Goal: Task Accomplishment & Management: Use online tool/utility

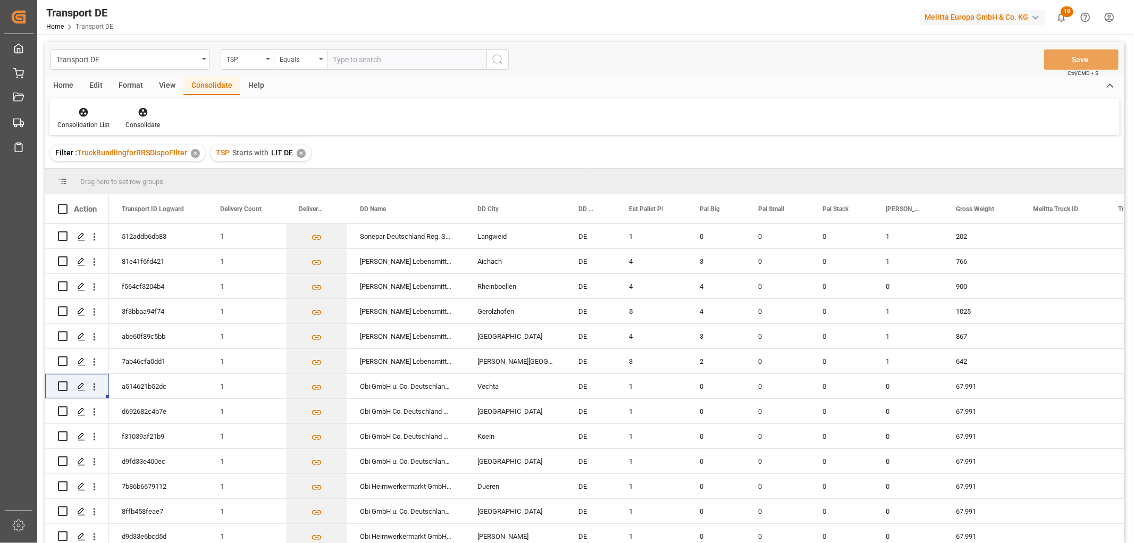
click at [298, 152] on div "✕" at bounding box center [301, 153] width 9 height 9
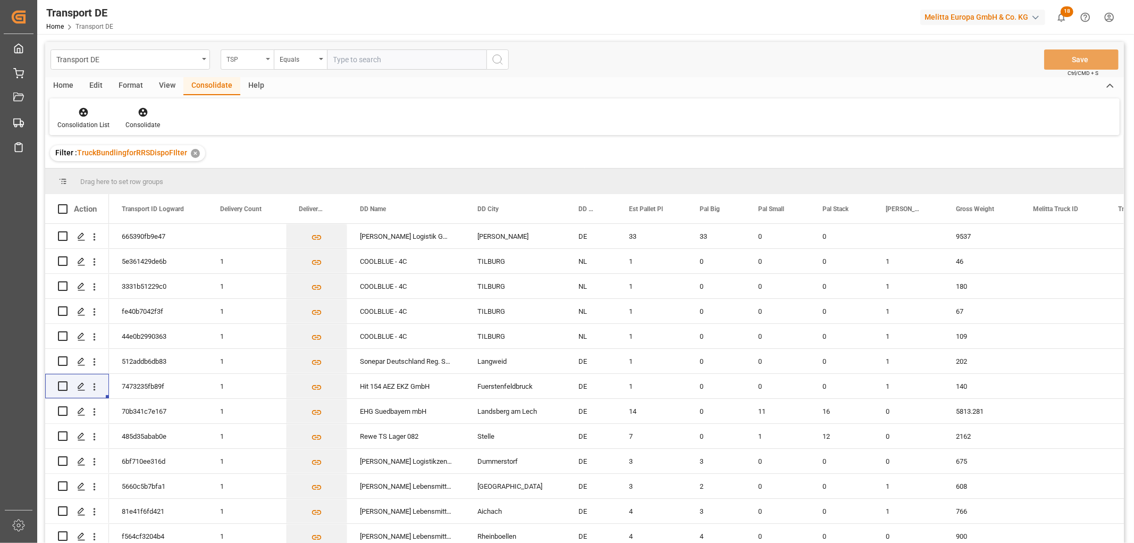
click at [235, 60] on div "TSP" at bounding box center [244, 58] width 36 height 12
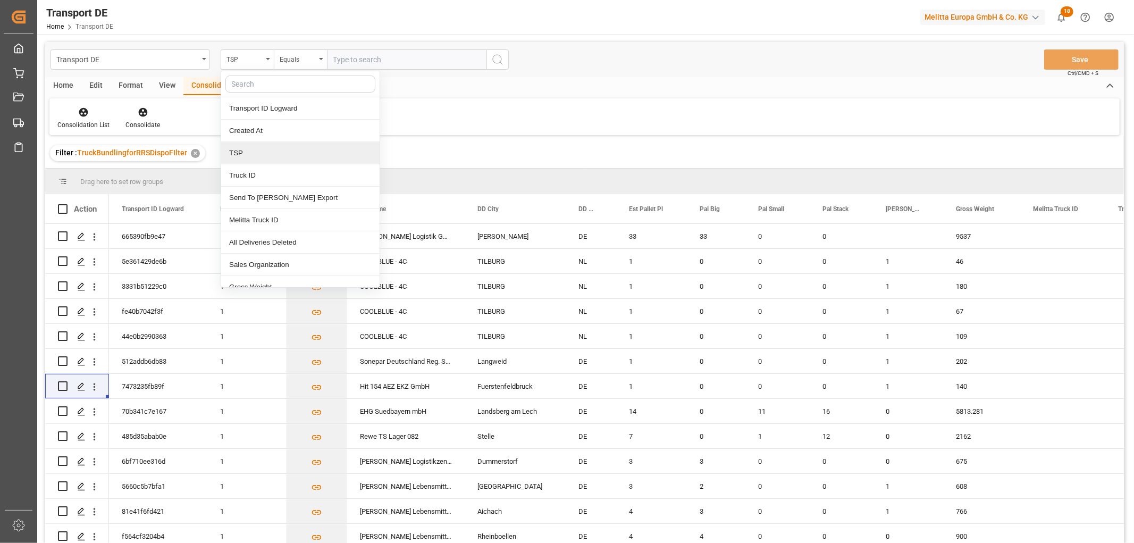
click at [237, 156] on div "TSP" at bounding box center [300, 153] width 158 height 22
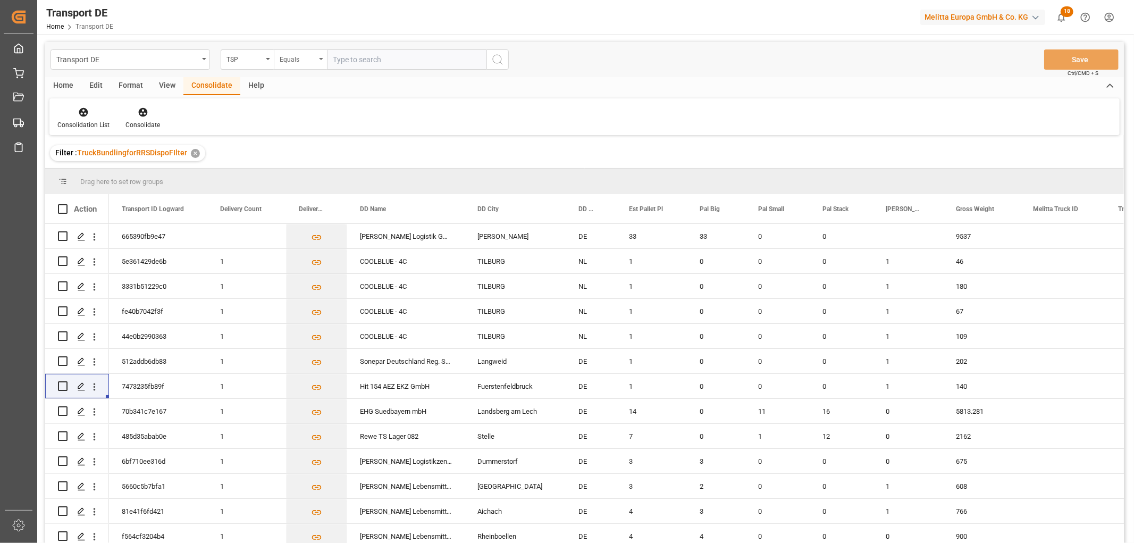
click at [293, 55] on div "Equals" at bounding box center [298, 58] width 36 height 12
drag, startPoint x: 294, startPoint y: 172, endPoint x: 309, endPoint y: 149, distance: 27.1
click at [295, 172] on div "Starts with" at bounding box center [353, 175] width 158 height 22
click at [364, 56] on input "text" at bounding box center [406, 59] width 159 height 20
type input "Self pickup DE"
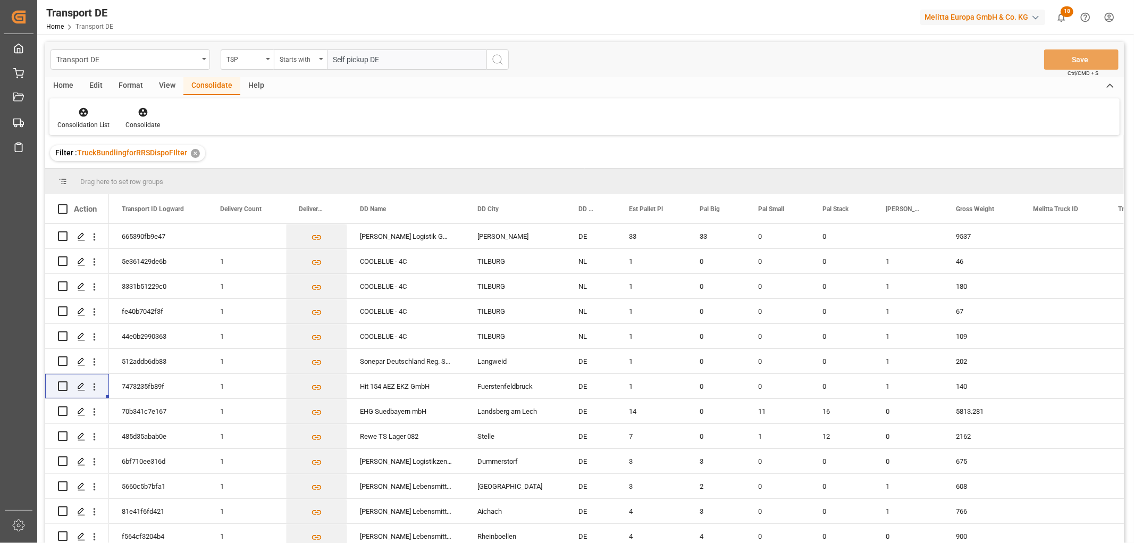
click at [498, 60] on icon "search button" at bounding box center [497, 59] width 13 height 13
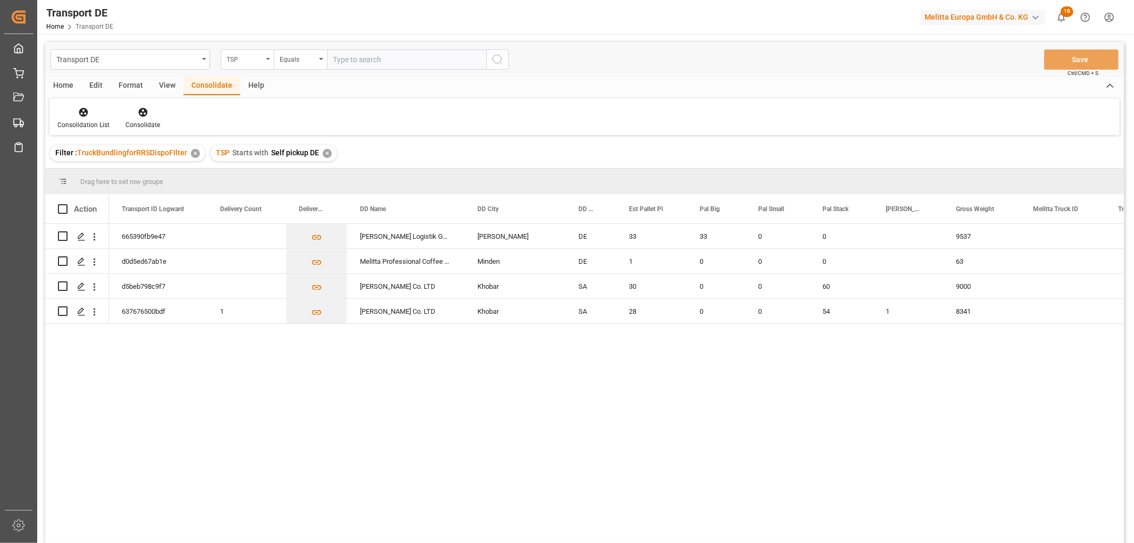
click at [246, 56] on div "TSP" at bounding box center [244, 58] width 36 height 12
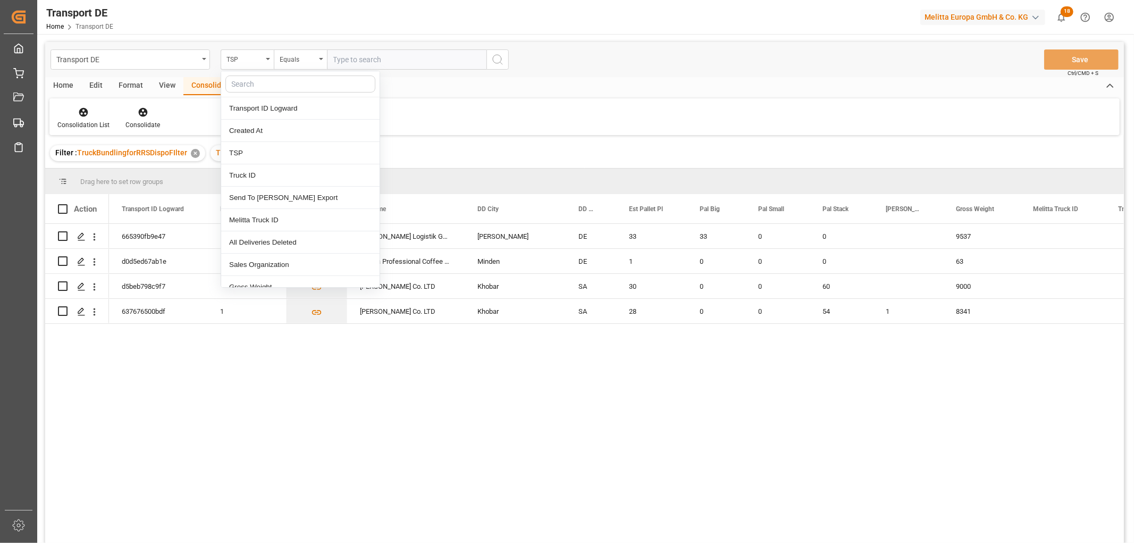
click at [244, 80] on input "text" at bounding box center [300, 83] width 150 height 17
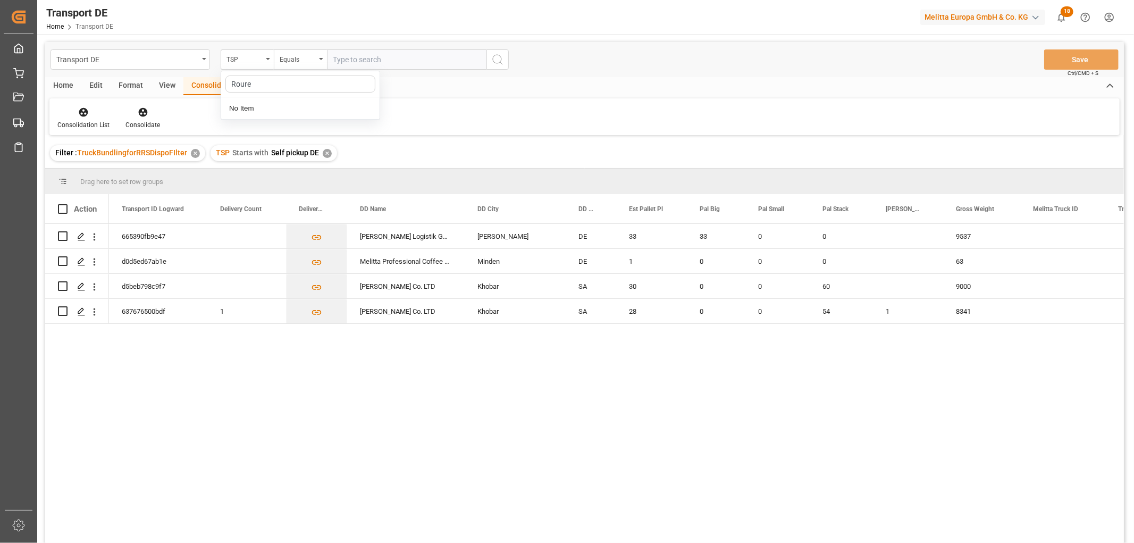
click at [243, 83] on input "Roure" at bounding box center [300, 83] width 150 height 17
type input "Route"
click at [268, 108] on div "Route" at bounding box center [300, 108] width 158 height 22
click at [353, 60] on input "text" at bounding box center [406, 59] width 159 height 20
type input "790"
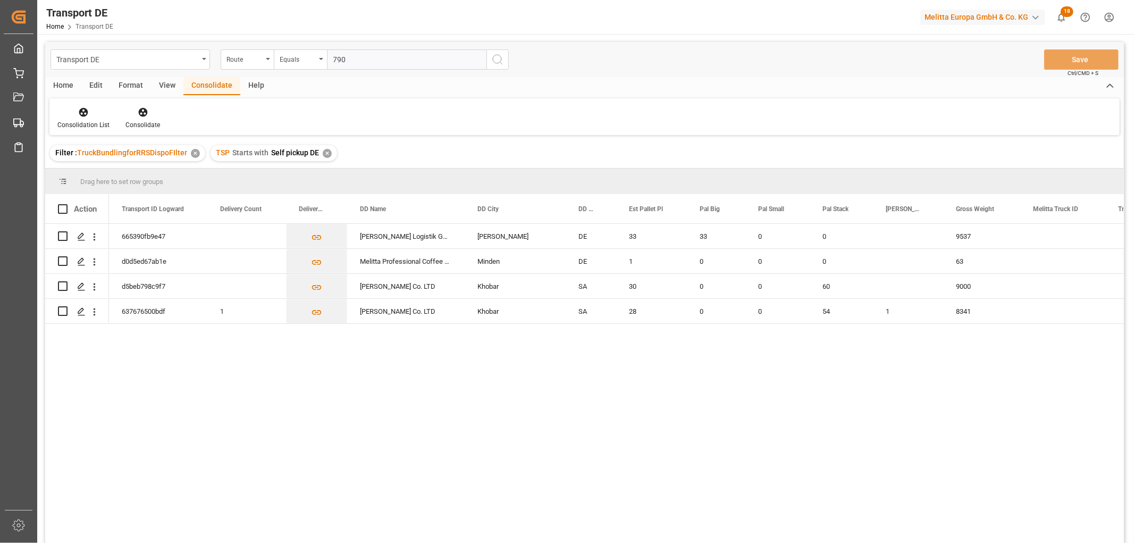
click at [499, 62] on circle "search button" at bounding box center [497, 59] width 9 height 9
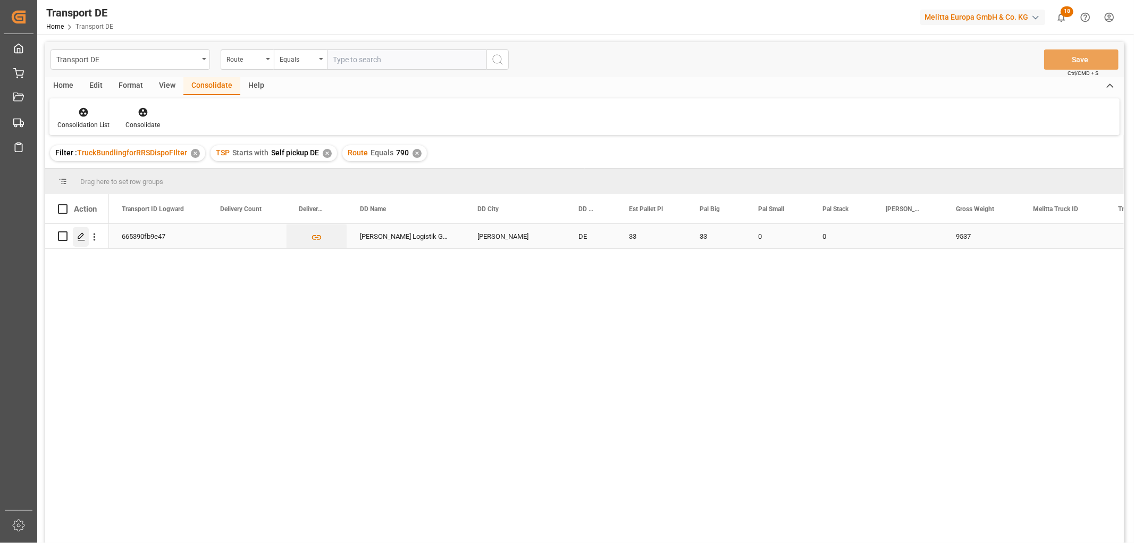
click at [78, 234] on icon "Press SPACE to select this row." at bounding box center [81, 236] width 9 height 9
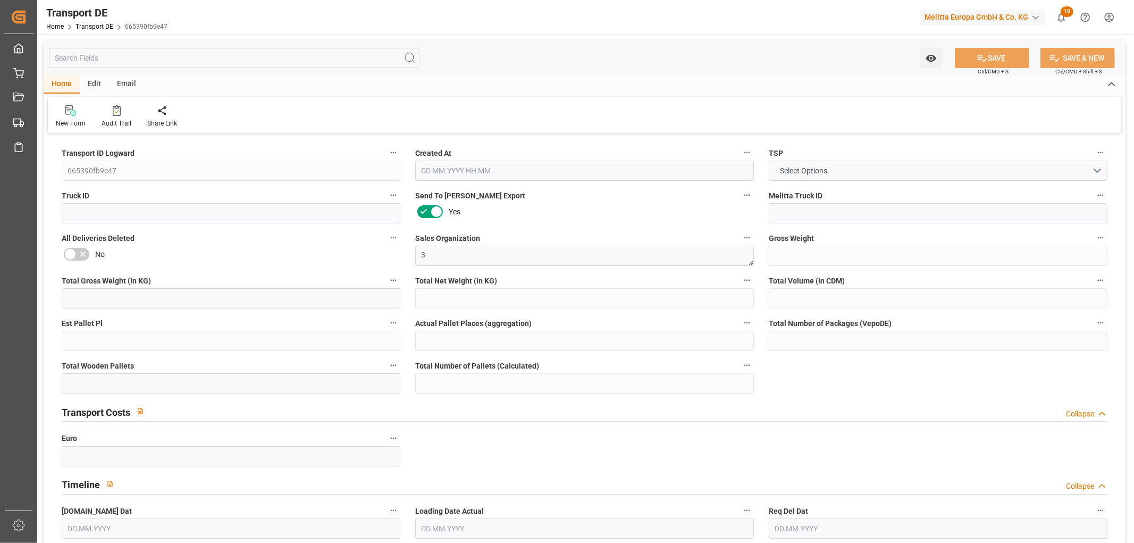
type input "9537"
type input "8249.472"
type input "6994.944"
type input "54220.32"
type input "33"
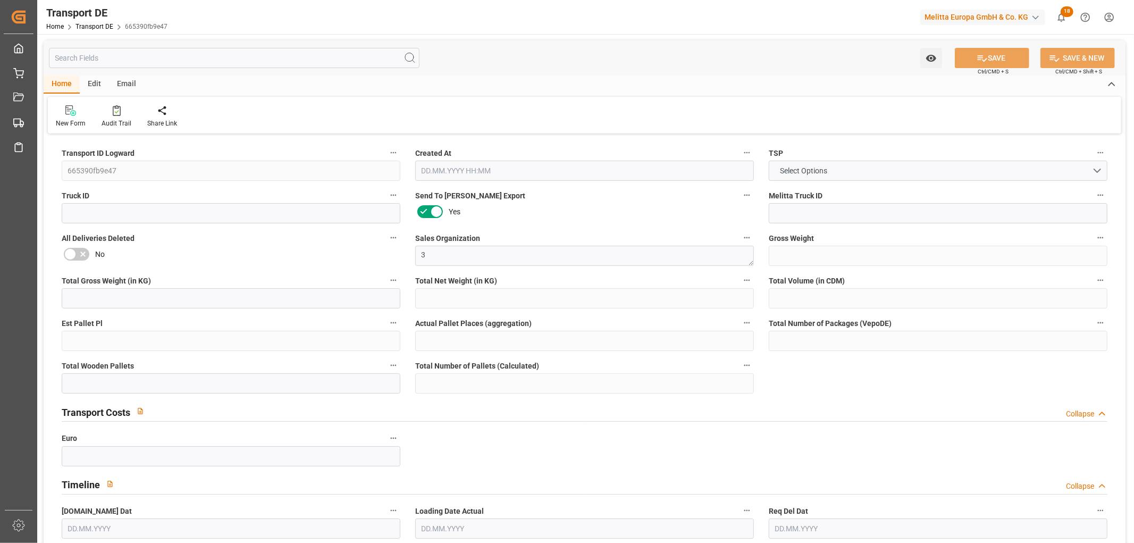
type input "0"
type input "33"
type input "0"
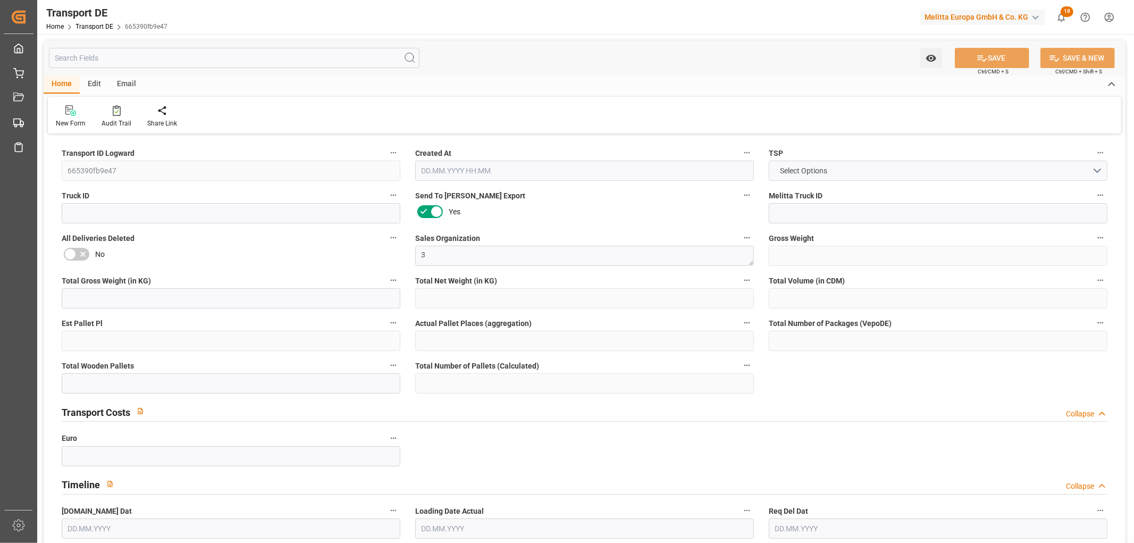
type input "49"
type input "0"
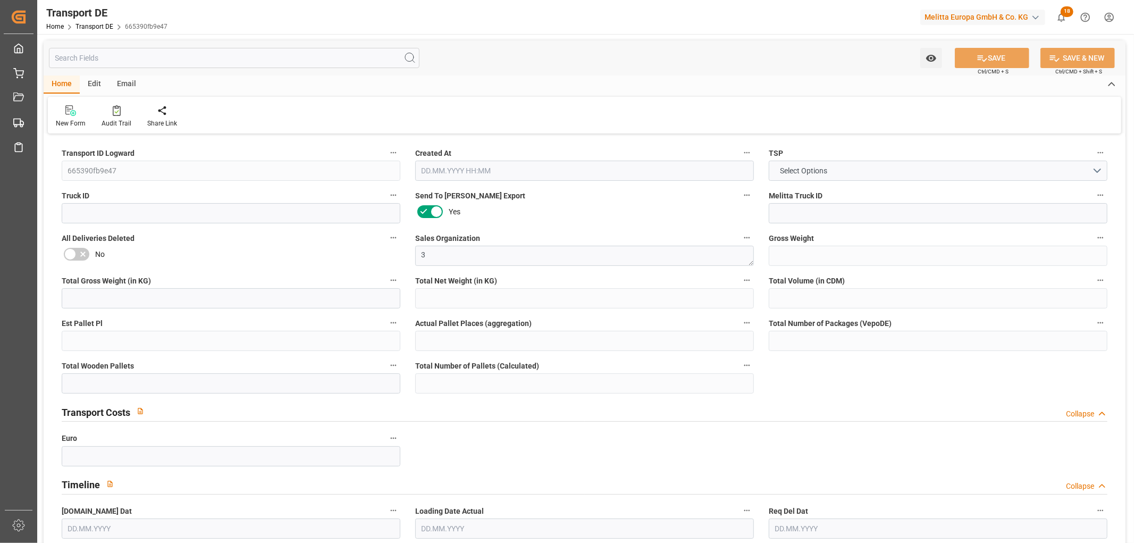
type input "0"
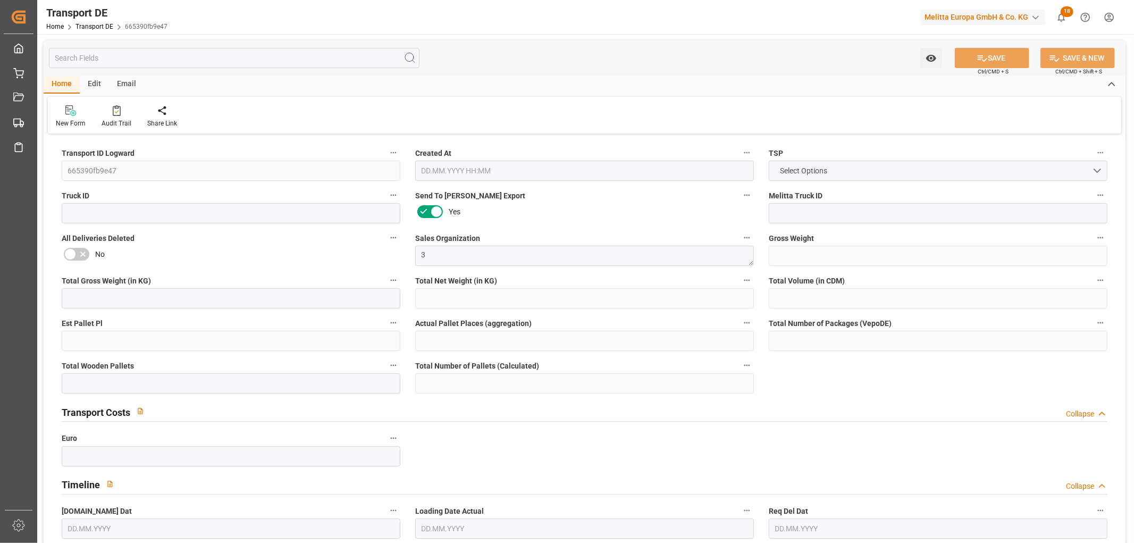
type input "0"
type input "33"
type input "0"
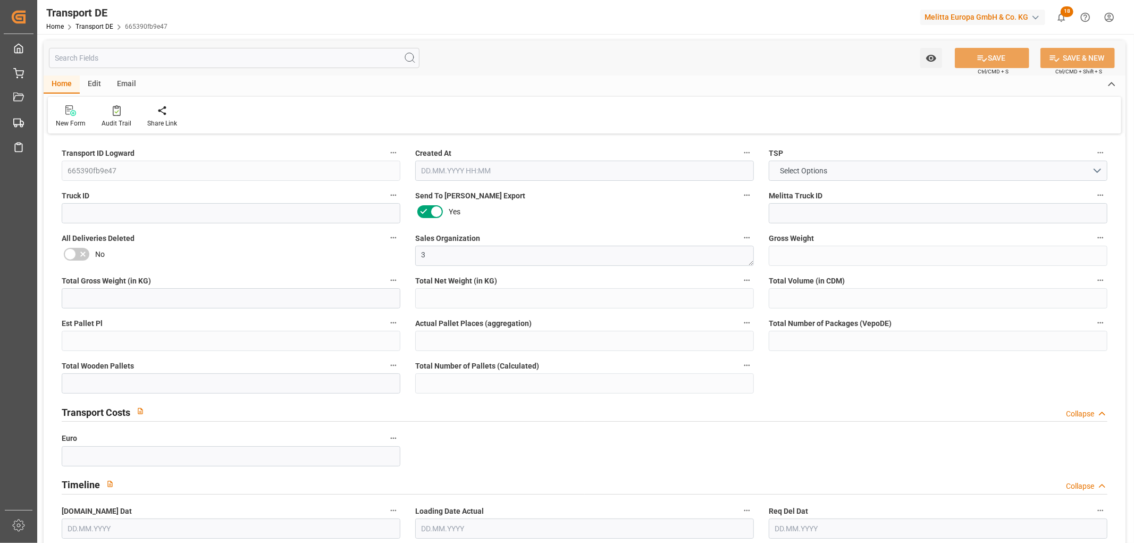
type input "0"
type input "10.09.2025 12:40"
type input "[DATE]"
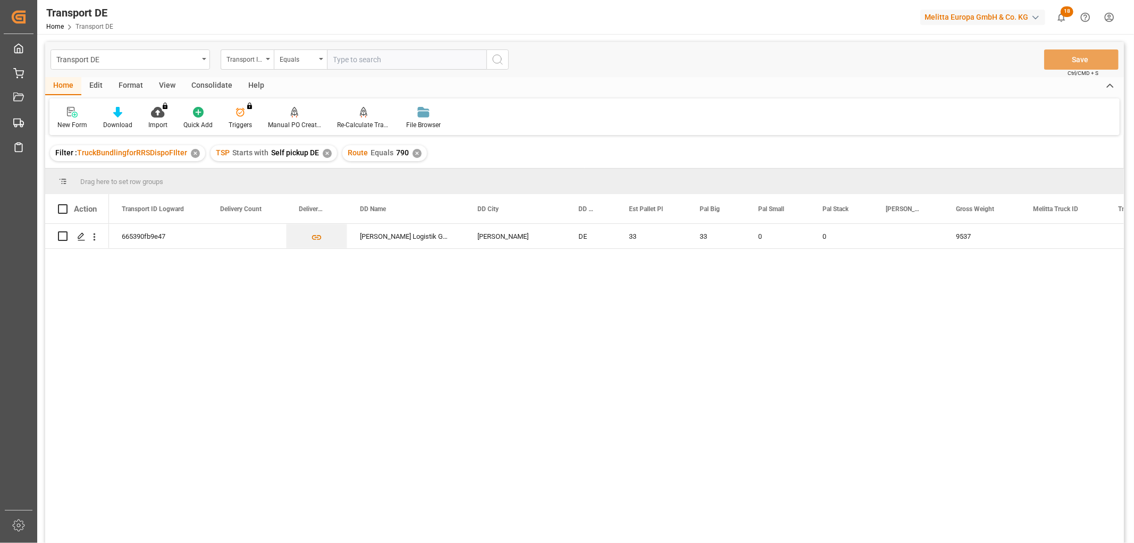
click at [209, 83] on div "Consolidate" at bounding box center [211, 86] width 57 height 18
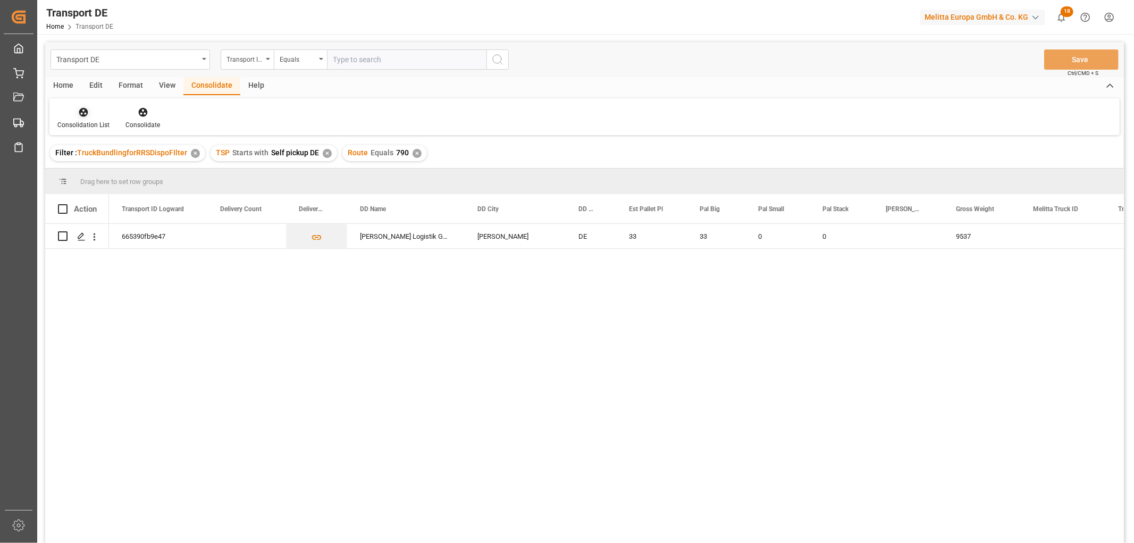
click at [84, 115] on icon at bounding box center [83, 112] width 9 height 9
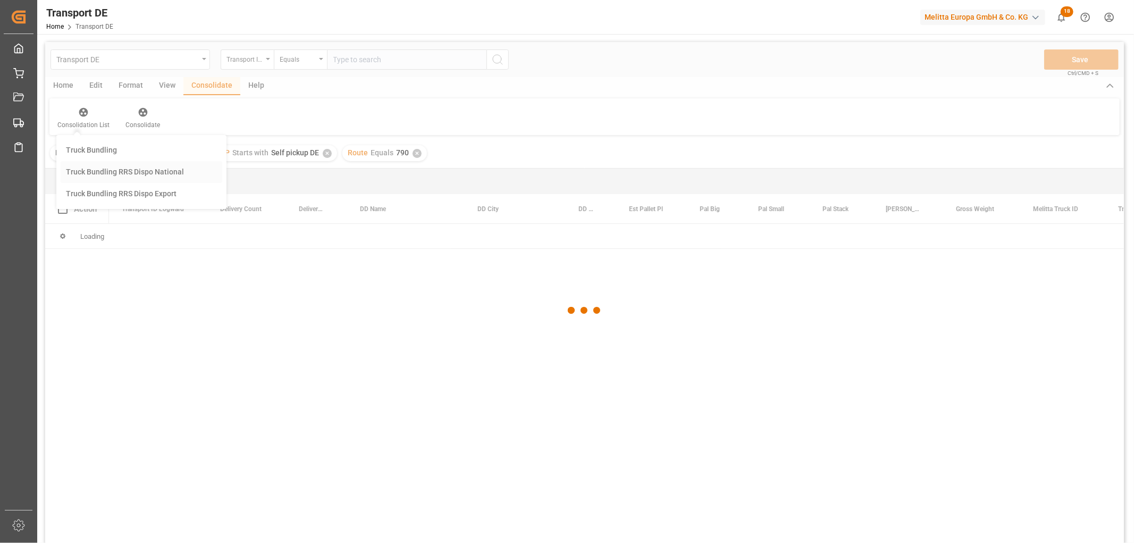
click at [99, 170] on div "Transport DE Transport ID Logward Equals Save Ctrl/CMD + S Home Edit Format Vie…" at bounding box center [584, 306] width 1078 height 529
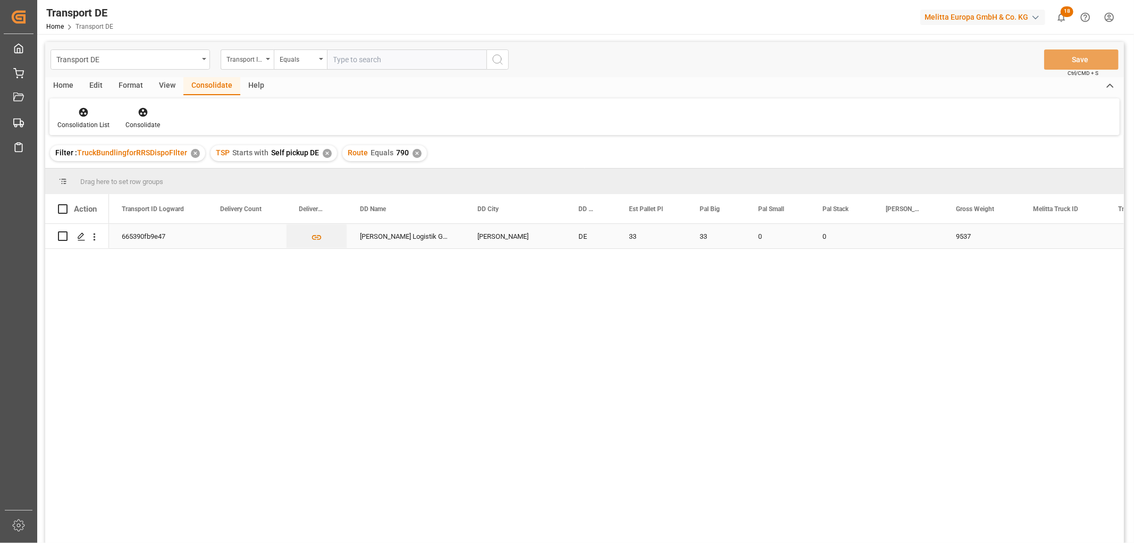
click at [62, 237] on input "Press Space to toggle row selection (unchecked)" at bounding box center [63, 236] width 10 height 10
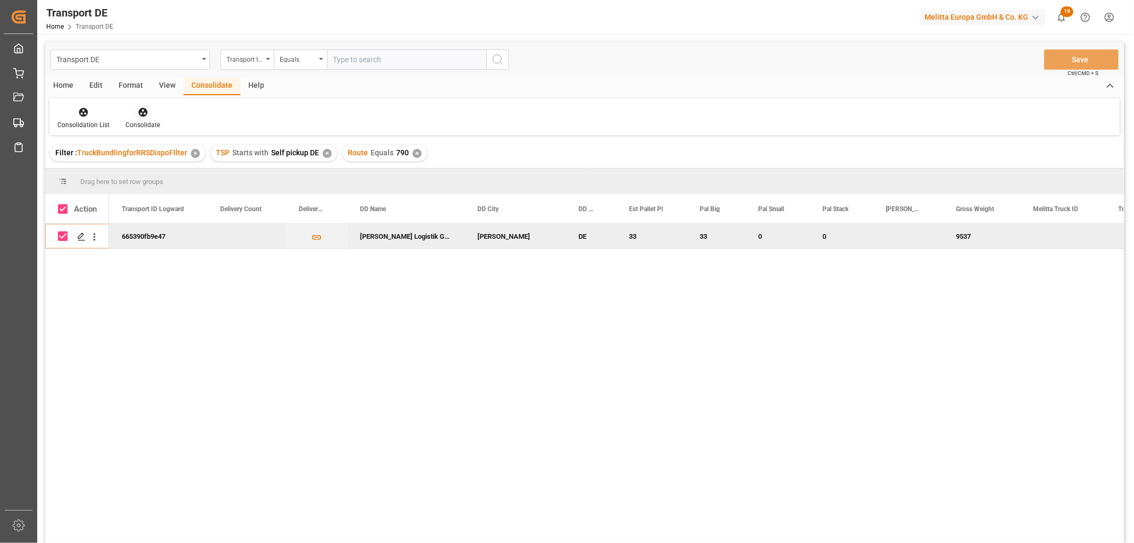
click at [140, 108] on icon at bounding box center [142, 112] width 9 height 9
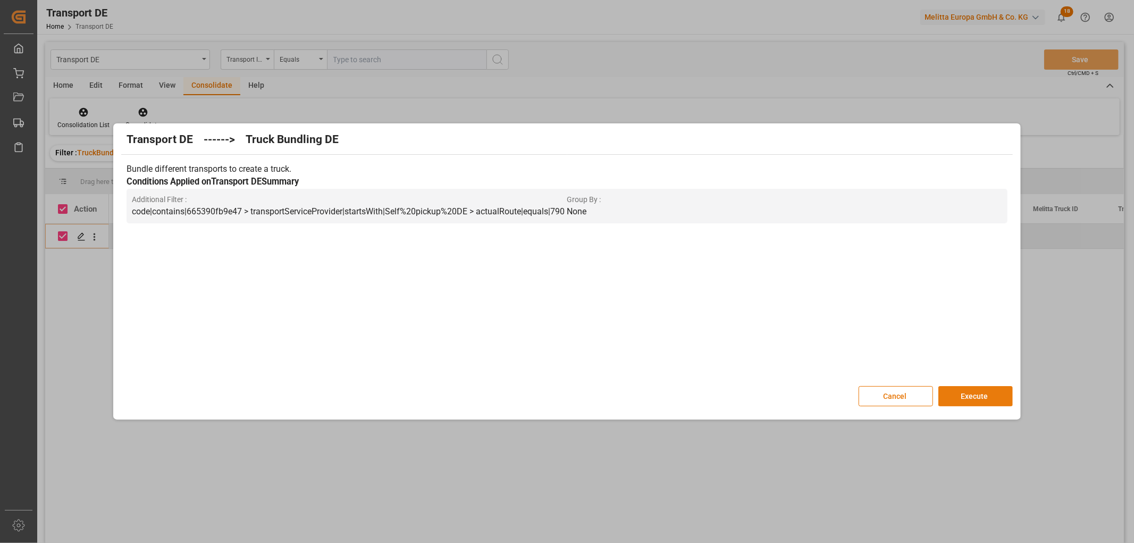
click at [971, 394] on button "Execute" at bounding box center [975, 396] width 74 height 20
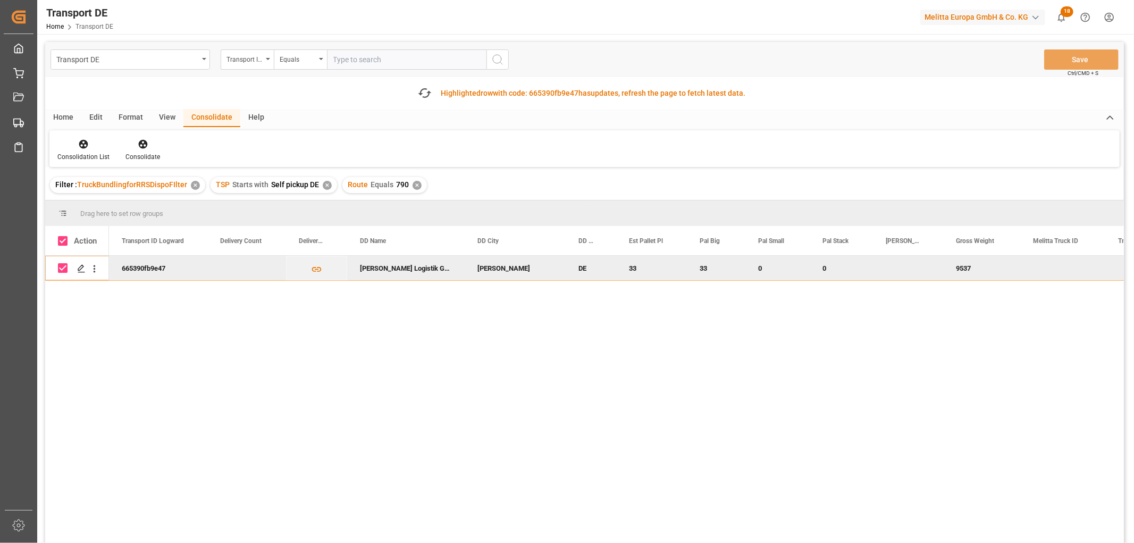
click at [64, 268] on input "Press Space to toggle row selection (checked)" at bounding box center [63, 268] width 10 height 10
checkbox input "false"
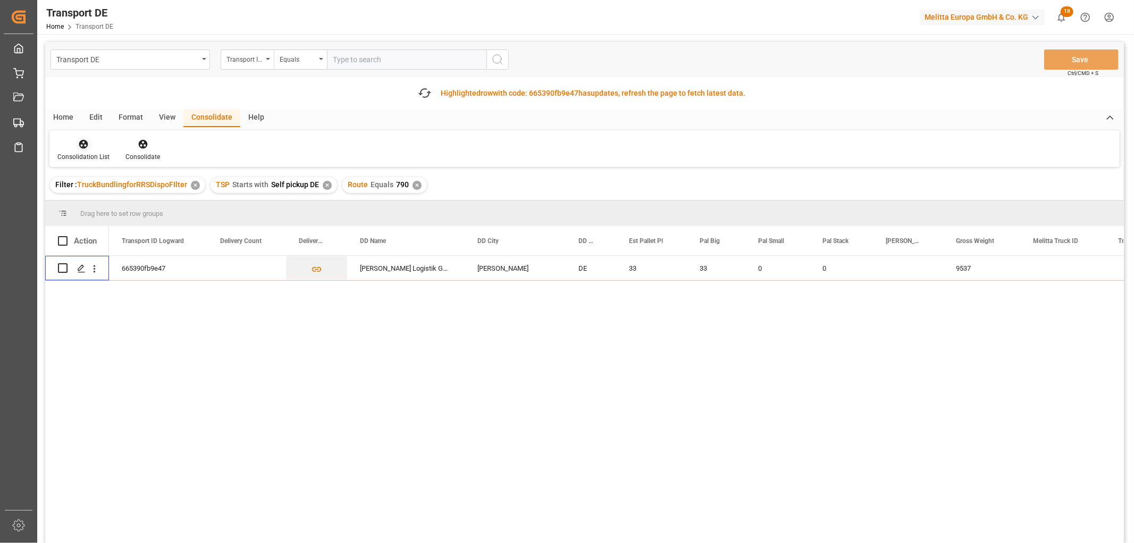
click at [80, 143] on icon at bounding box center [83, 144] width 9 height 9
click at [97, 202] on div "Transport DE Transport ID Logward Equals Save Ctrl/CMD + S Fetch latest updates…" at bounding box center [584, 322] width 1078 height 561
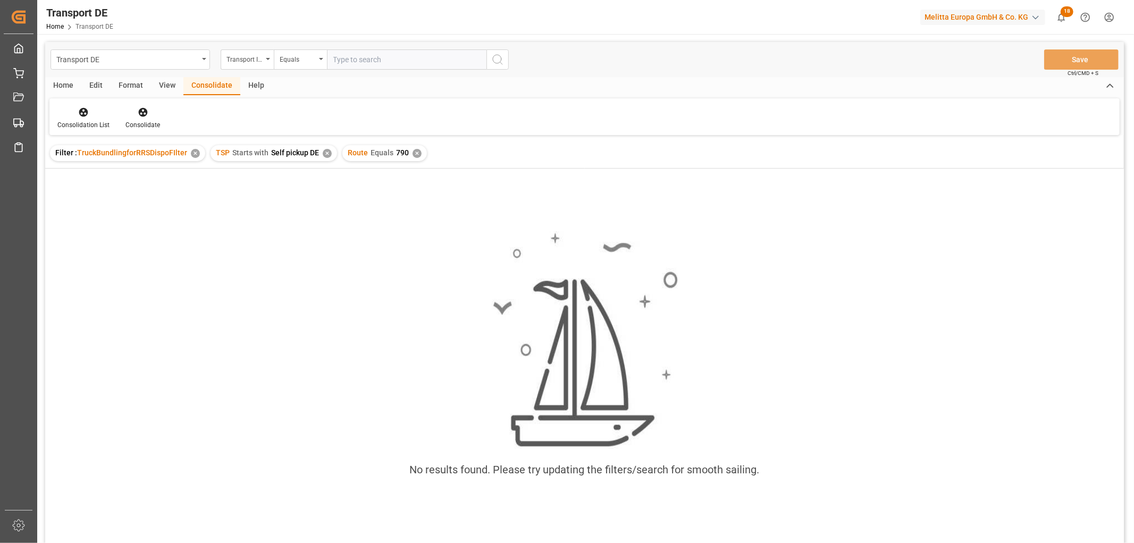
click at [413, 159] on div "Route Equals 790 ✕" at bounding box center [384, 153] width 85 height 16
click at [413, 154] on div "✕" at bounding box center [416, 153] width 9 height 9
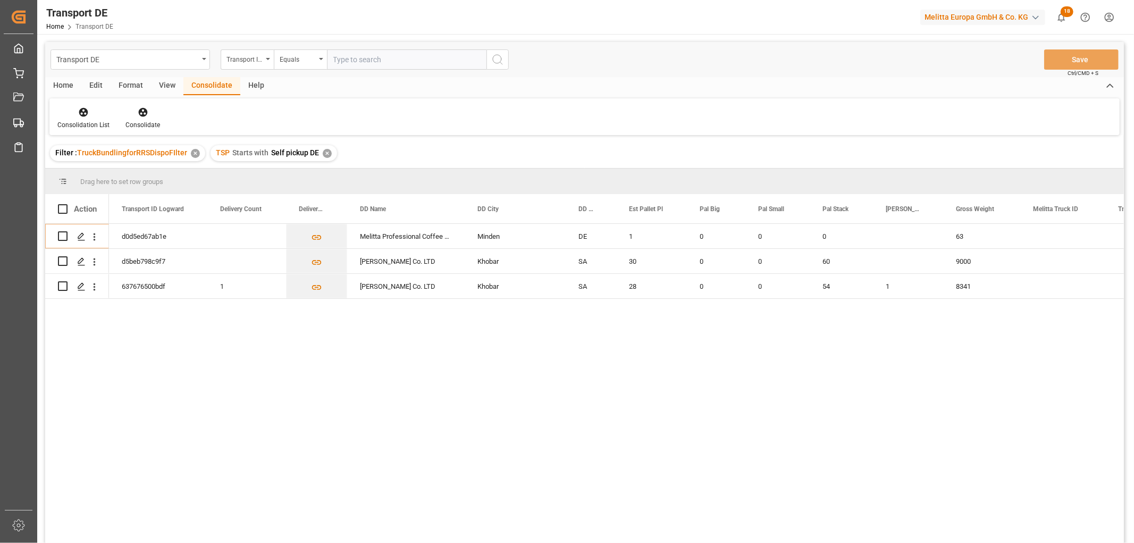
click at [327, 155] on div "✕" at bounding box center [327, 153] width 9 height 9
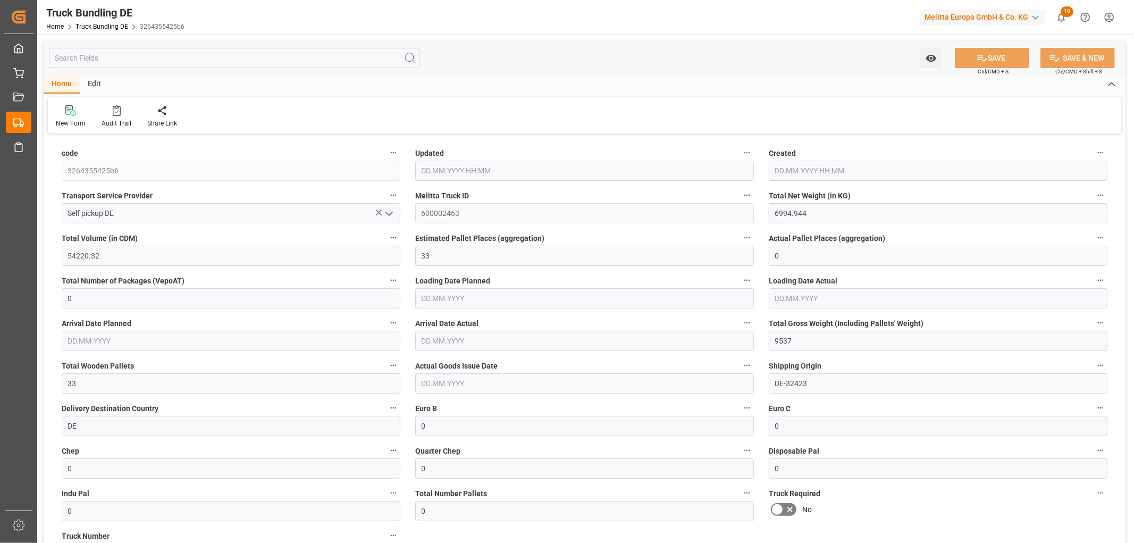
type input "[DATE] 12:53"
type input "[DATE]"
